Goal: Check status: Check status

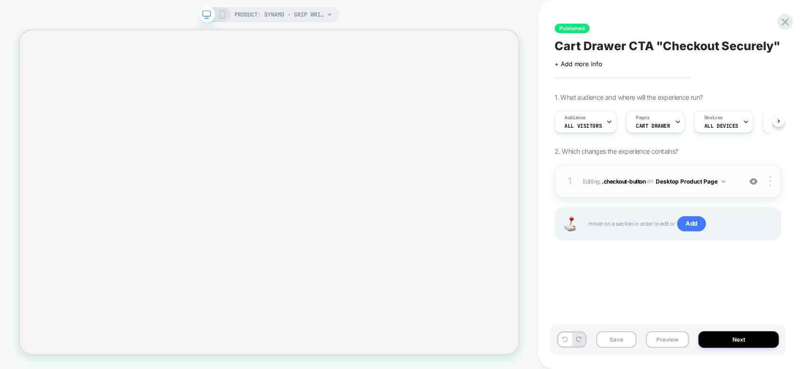
select select "**********"
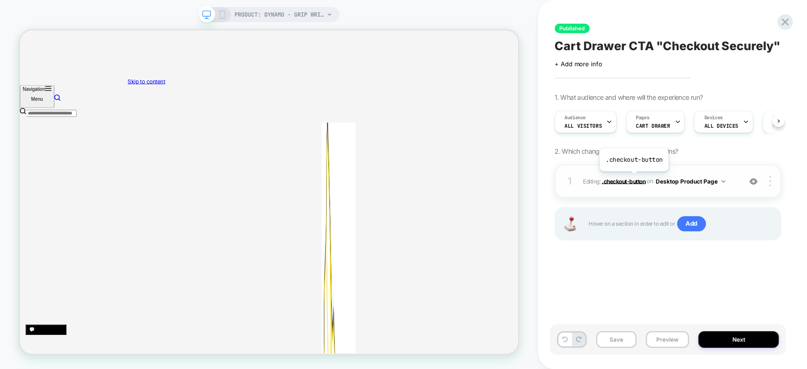
click at [633, 178] on span ".checkout-button" at bounding box center [623, 180] width 43 height 7
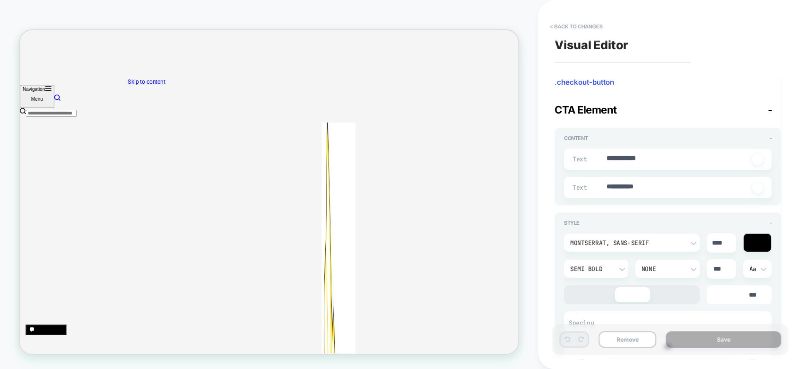
type textarea "*"
click at [378, 5] on div "PRODUCT: Dynamo - Grip Wrist and Forearm Strengthener [gripzilla roll builder] …" at bounding box center [269, 184] width 538 height 369
click at [553, 22] on button "< Back to changes" at bounding box center [576, 26] width 62 height 15
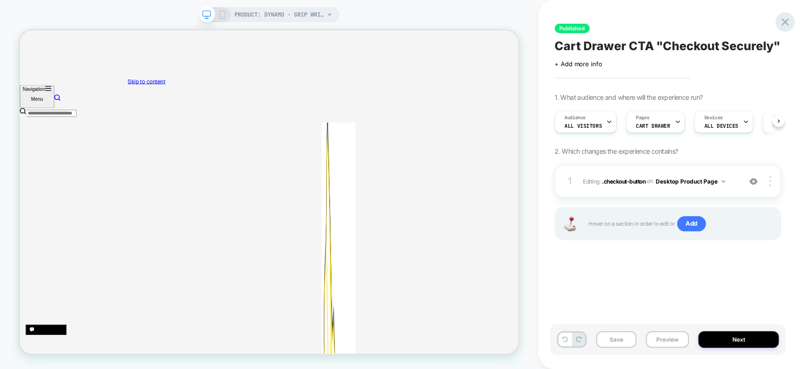
click at [782, 25] on icon at bounding box center [784, 22] width 13 height 13
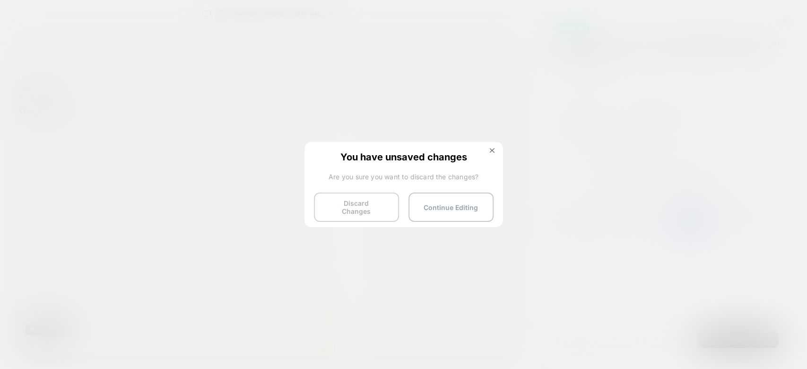
click at [370, 213] on button "Discard Changes" at bounding box center [356, 206] width 85 height 29
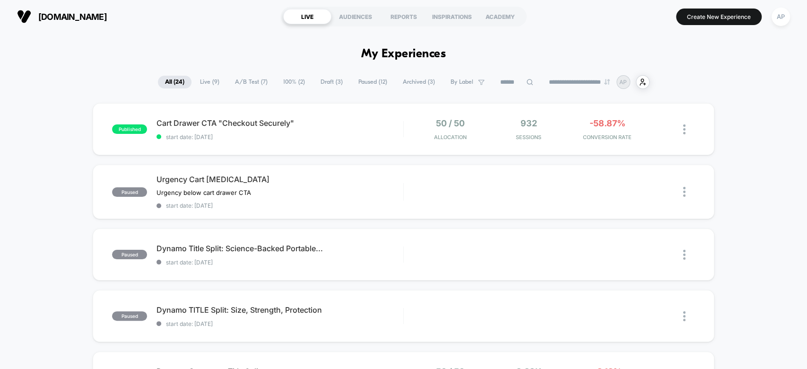
drag, startPoint x: 526, startPoint y: 54, endPoint x: 484, endPoint y: 49, distance: 41.9
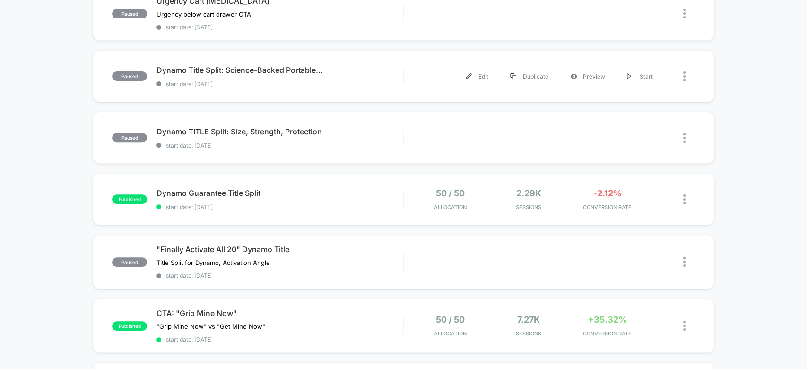
scroll to position [163, 0]
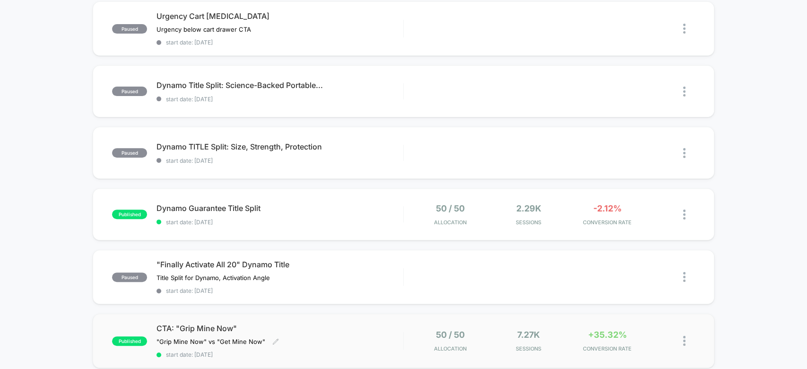
click at [321, 344] on div "CTA: "Grip Mine Now" "Grip Mine Now" vs "Get Mine Now" Click to edit experience…" at bounding box center [279, 340] width 246 height 35
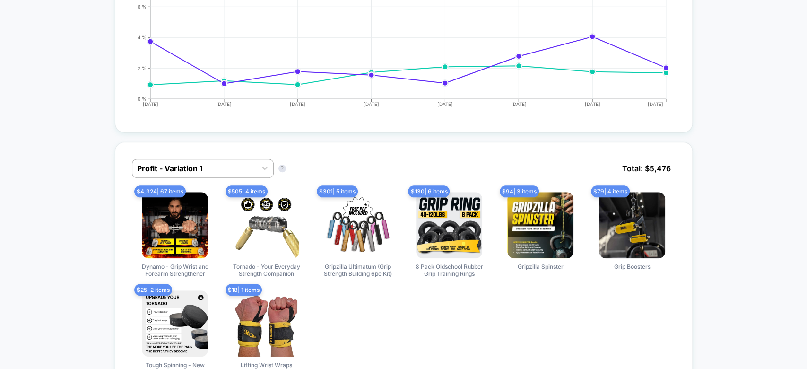
scroll to position [523, 0]
